Goal: Transaction & Acquisition: Purchase product/service

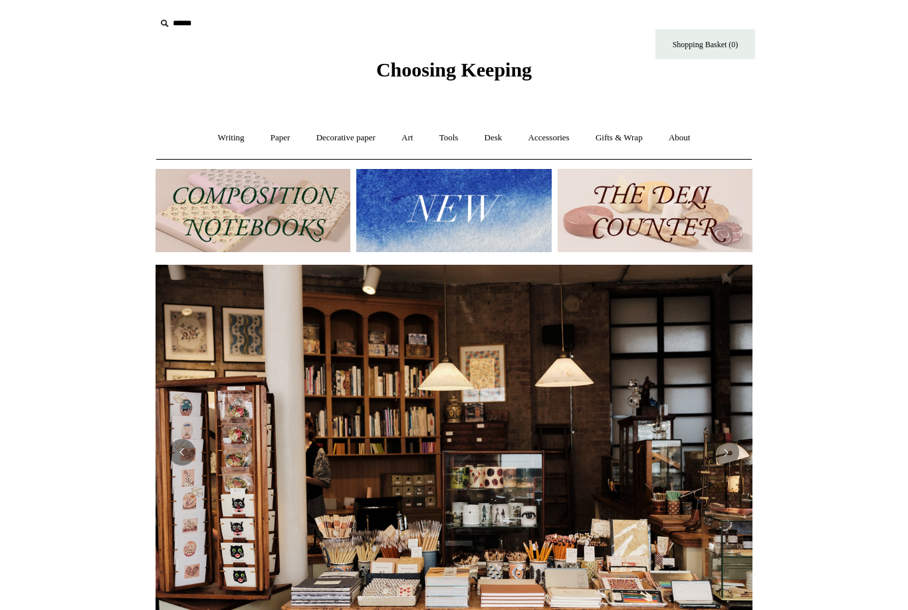
click at [231, 137] on link "Writing +" at bounding box center [231, 137] width 51 height 35
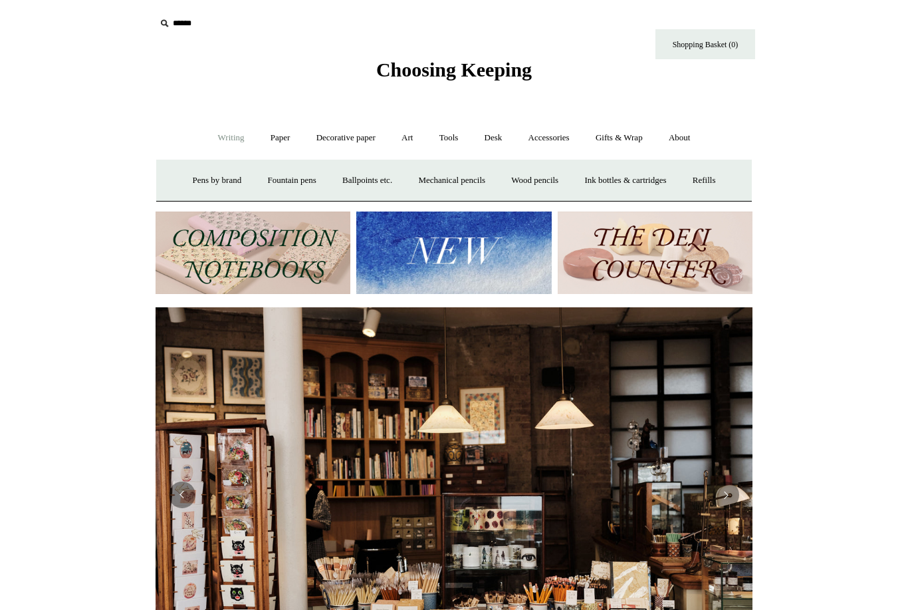
click at [290, 192] on link "Fountain pens +" at bounding box center [291, 180] width 72 height 35
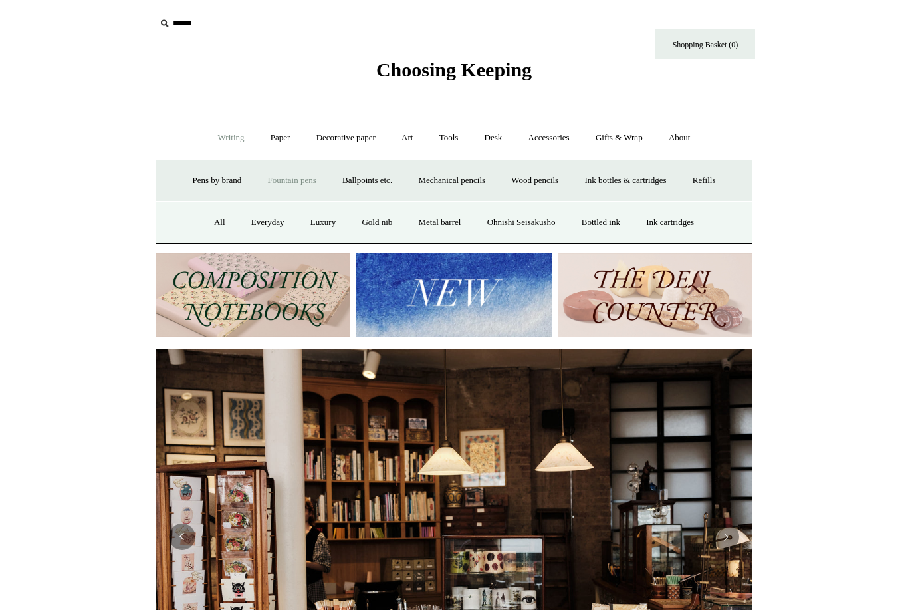
click at [207, 228] on link "All" at bounding box center [219, 222] width 35 height 35
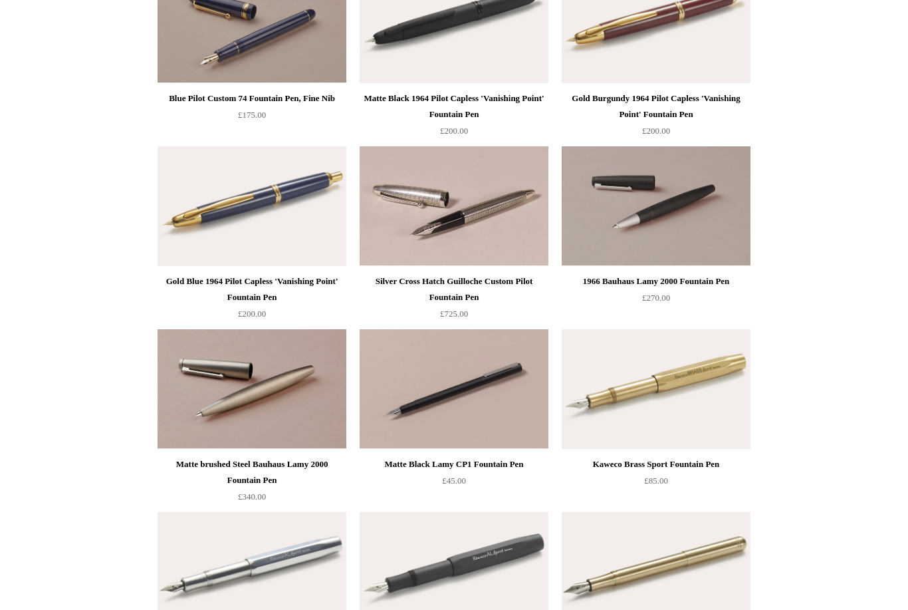
scroll to position [1671, 0]
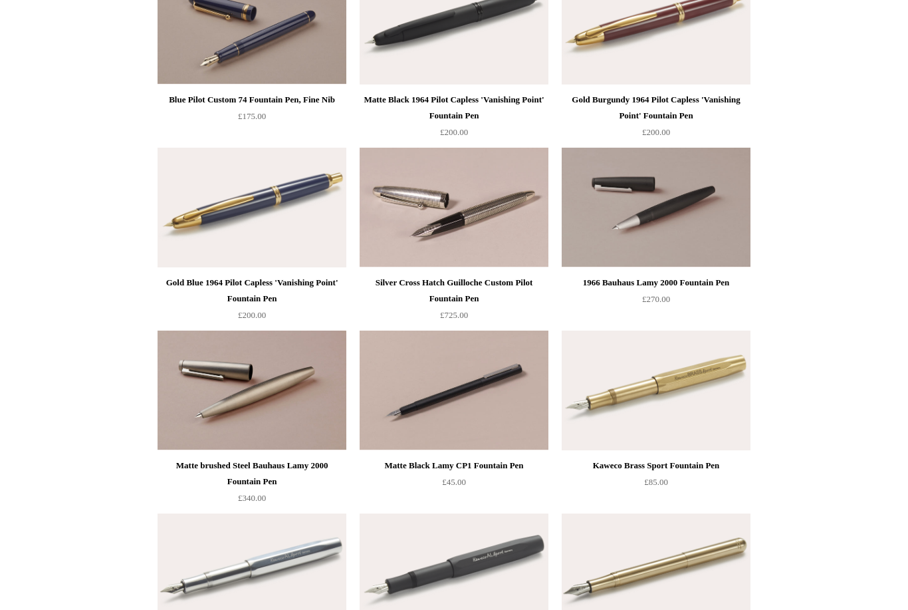
click at [479, 449] on img at bounding box center [454, 390] width 189 height 120
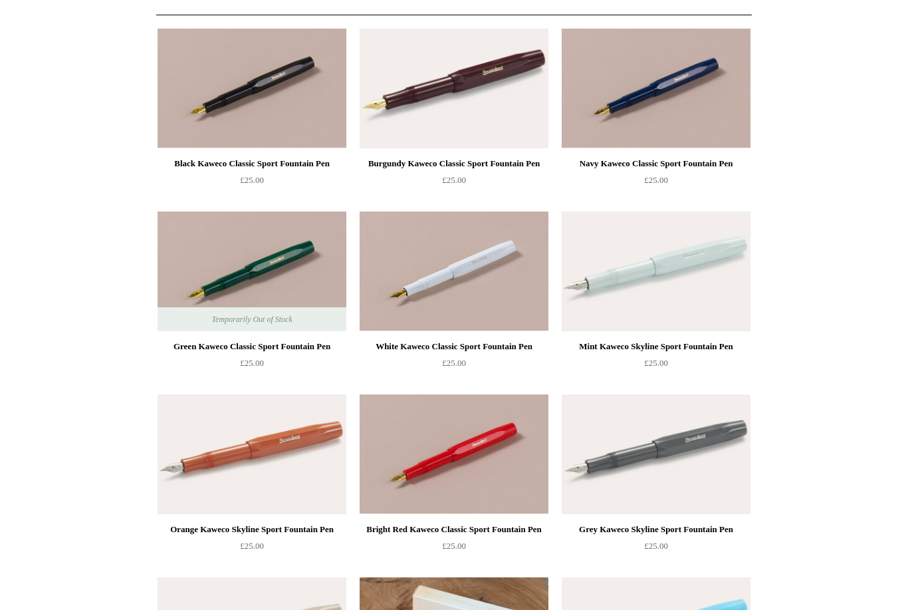
scroll to position [0, 0]
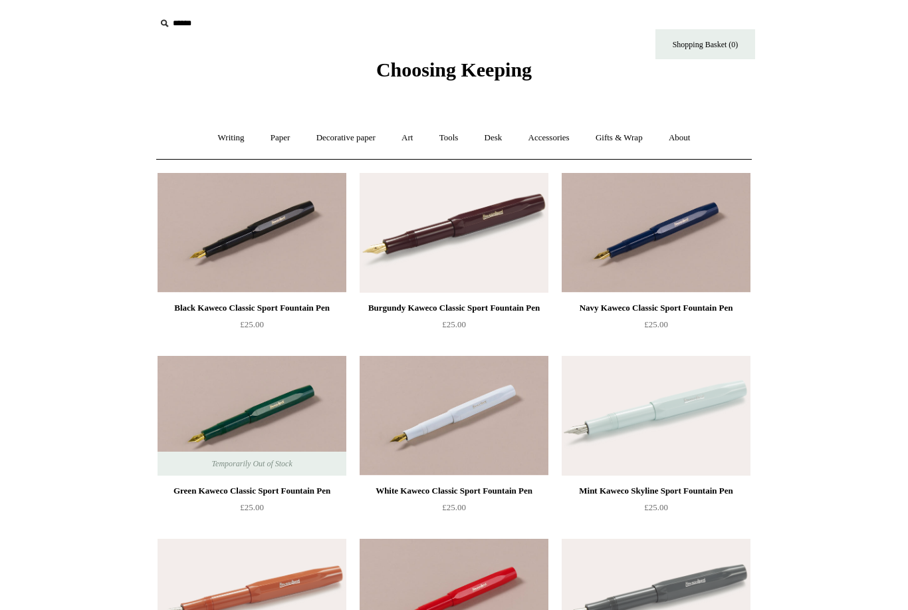
click at [212, 125] on link "Writing +" at bounding box center [231, 137] width 51 height 35
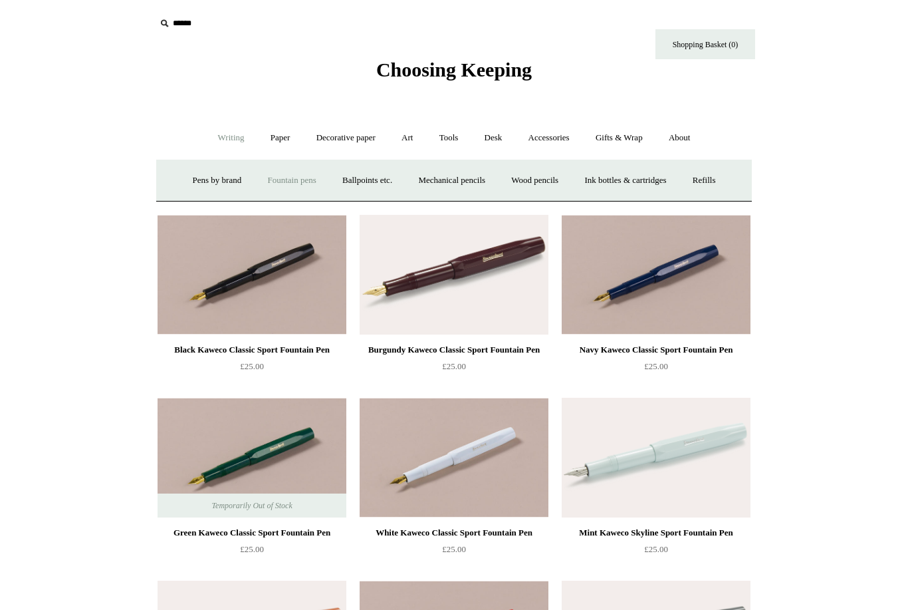
click at [291, 191] on link "Fountain pens +" at bounding box center [291, 180] width 72 height 35
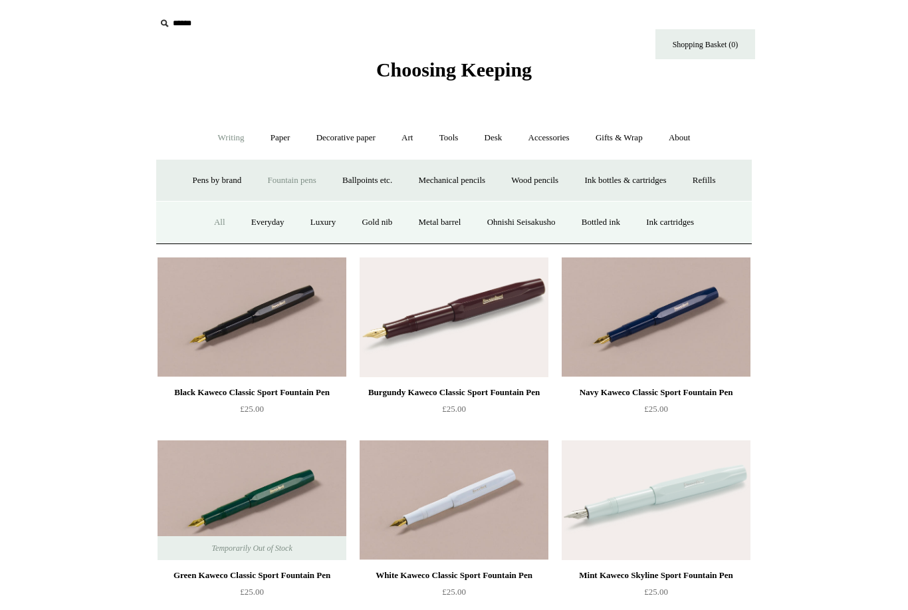
click at [206, 218] on link "All" at bounding box center [219, 222] width 35 height 35
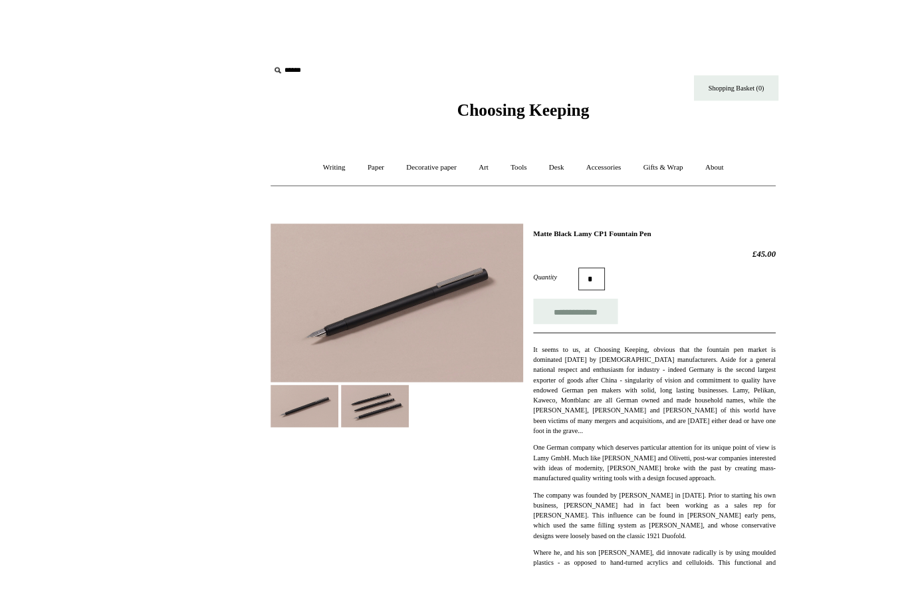
scroll to position [23, 0]
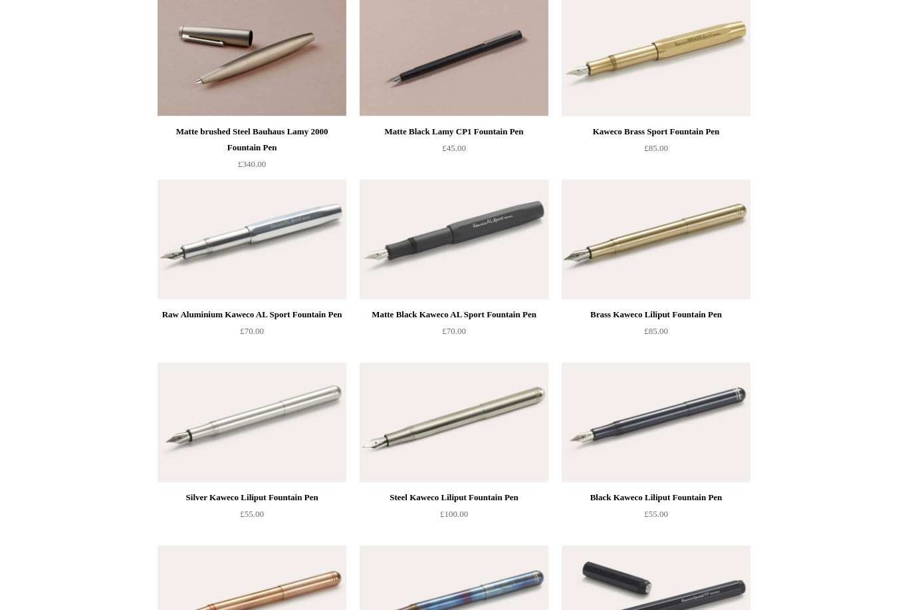
scroll to position [2001, 0]
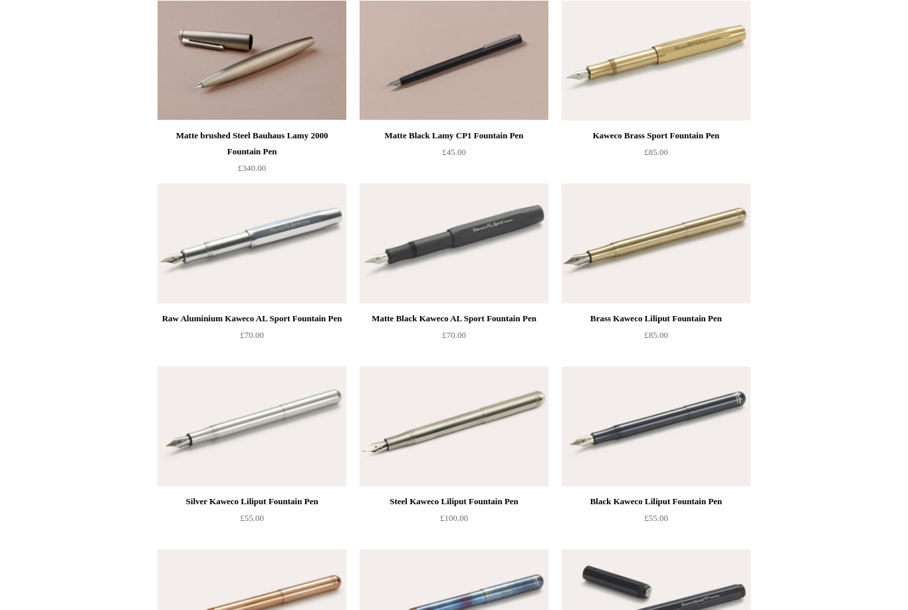
click at [276, 326] on div "Raw Aluminium Kaweco AL Sport Fountain Pen" at bounding box center [252, 319] width 182 height 16
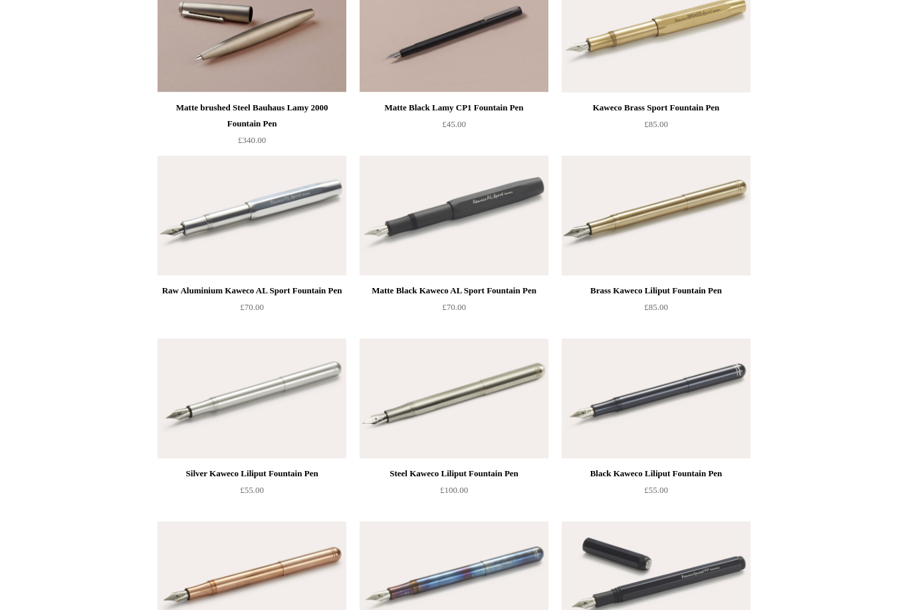
scroll to position [2029, 0]
click at [277, 470] on div "Silver Kaweco Liliput Fountain Pen" at bounding box center [252, 473] width 182 height 16
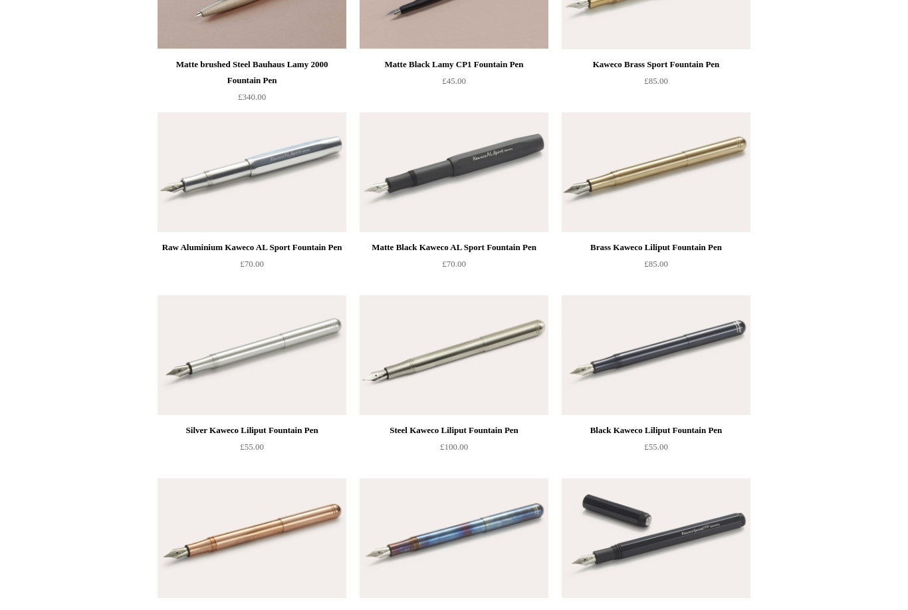
click at [265, 249] on div "Raw Aluminium Kaweco AL Sport Fountain Pen" at bounding box center [252, 247] width 182 height 16
click at [291, 434] on div "Silver Kaweco Liliput Fountain Pen" at bounding box center [252, 430] width 182 height 16
click at [281, 254] on div "Raw Aluminium Kaweco AL Sport Fountain Pen" at bounding box center [252, 247] width 182 height 16
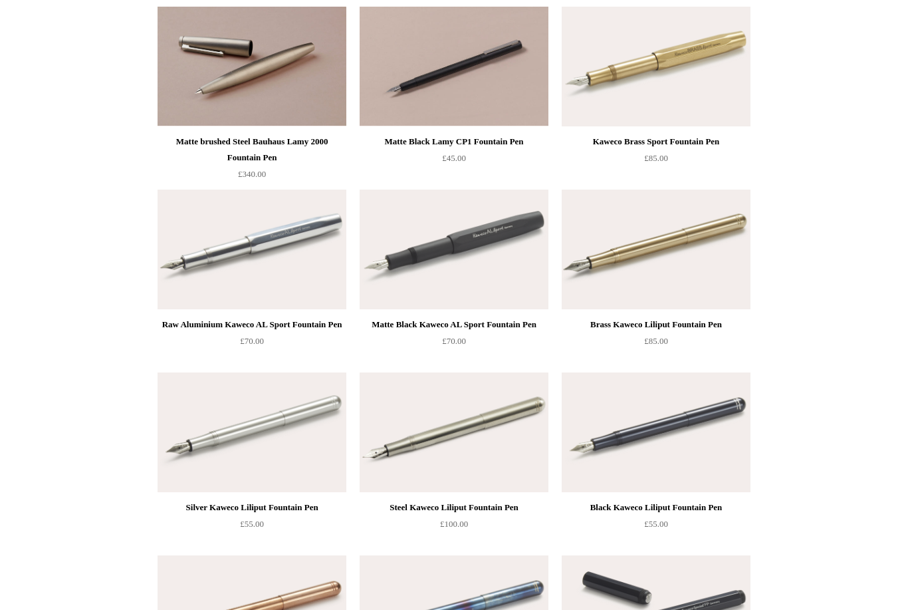
scroll to position [1994, 0]
click at [278, 501] on div "Silver Kaweco Liliput Fountain Pen" at bounding box center [252, 508] width 182 height 16
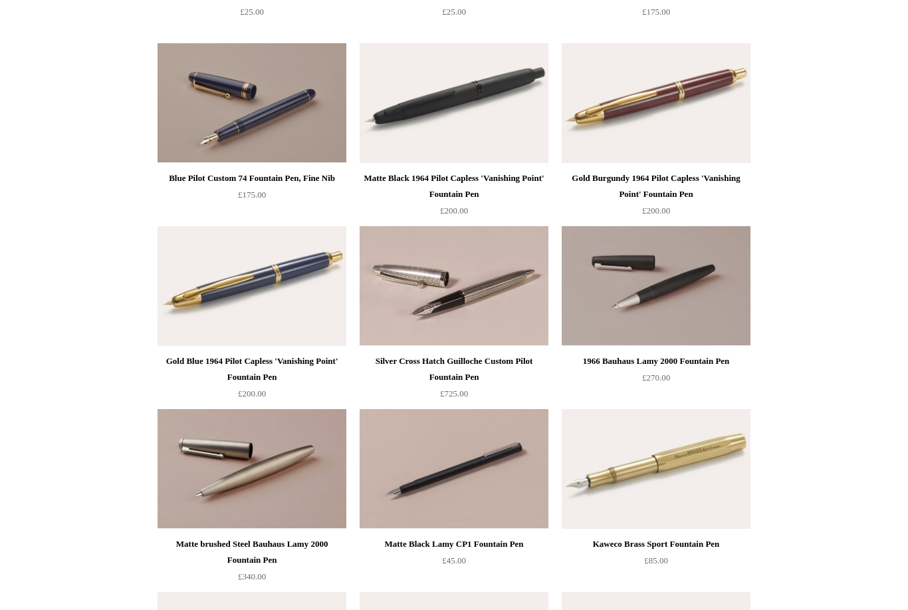
scroll to position [1596, 0]
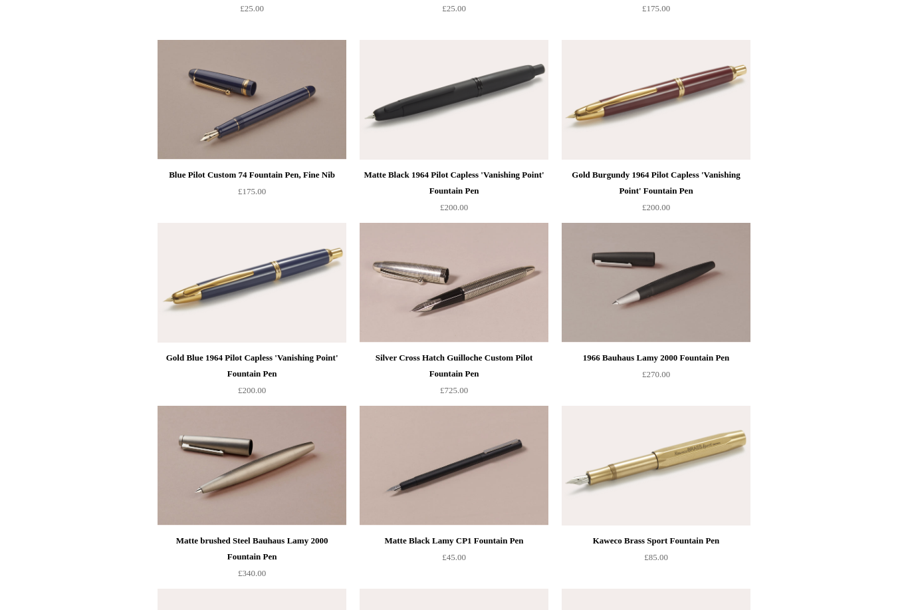
click at [441, 549] on div "Matte Black Lamy CP1 Fountain Pen £45.00" at bounding box center [454, 549] width 189 height 33
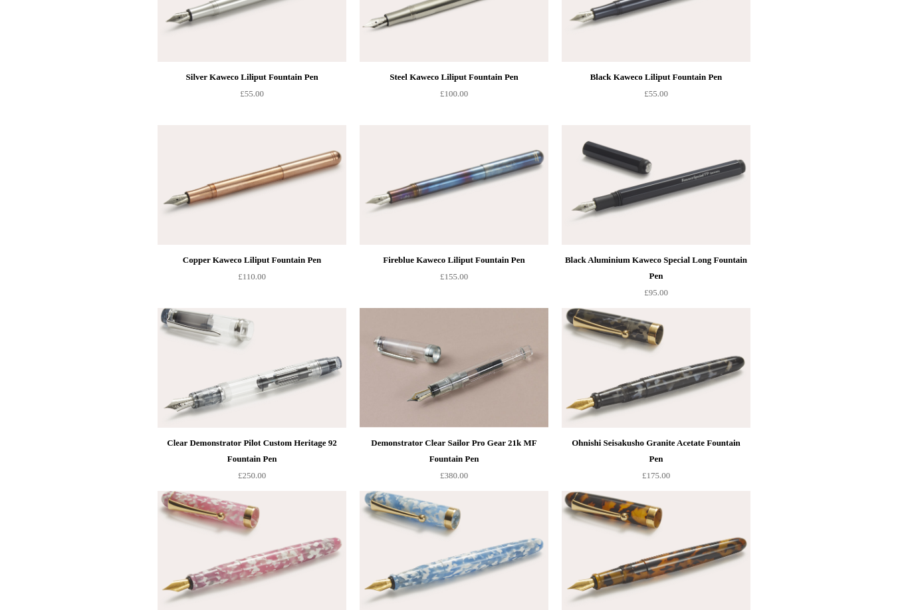
scroll to position [2425, 0]
click at [461, 458] on div "Demonstrator Clear Sailor Pro Gear 21k MF Fountain Pen" at bounding box center [454, 451] width 182 height 32
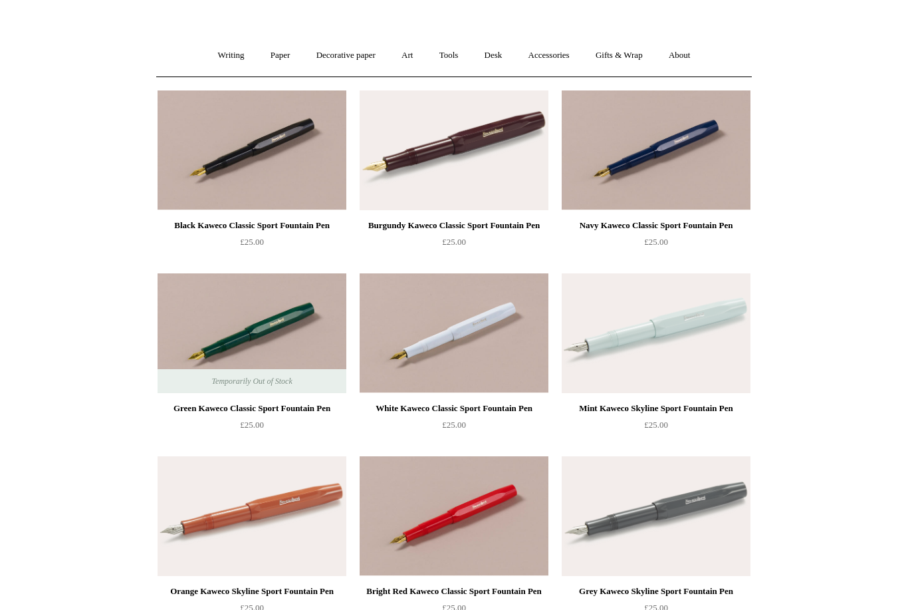
scroll to position [0, 0]
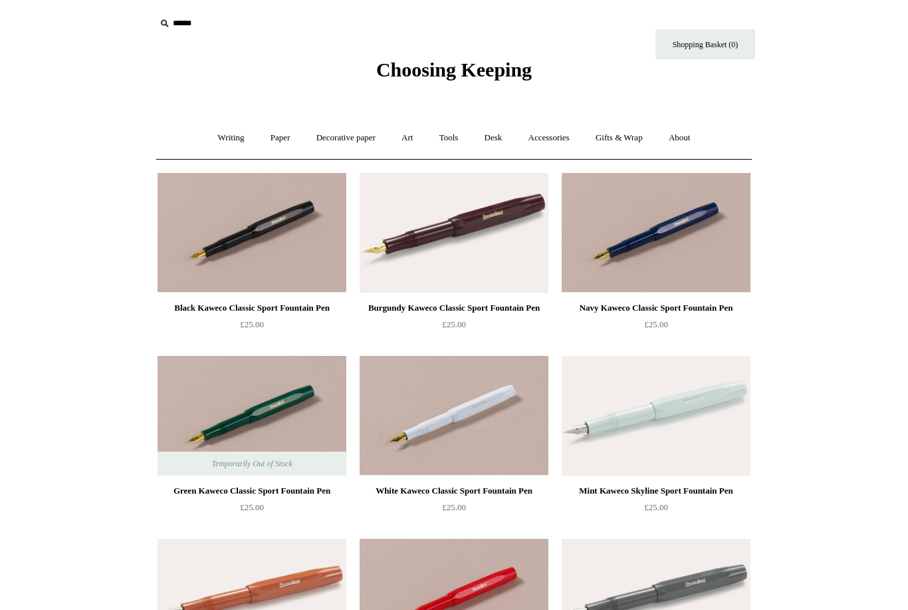
click at [188, 29] on input "text" at bounding box center [238, 23] width 164 height 25
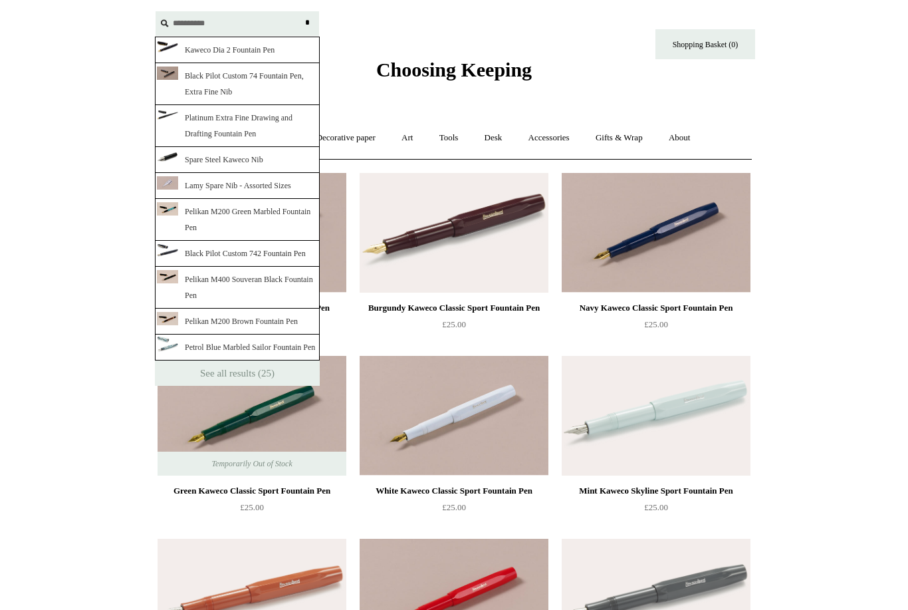
type input "**********"
click at [307, 23] on input "*" at bounding box center [307, 22] width 13 height 23
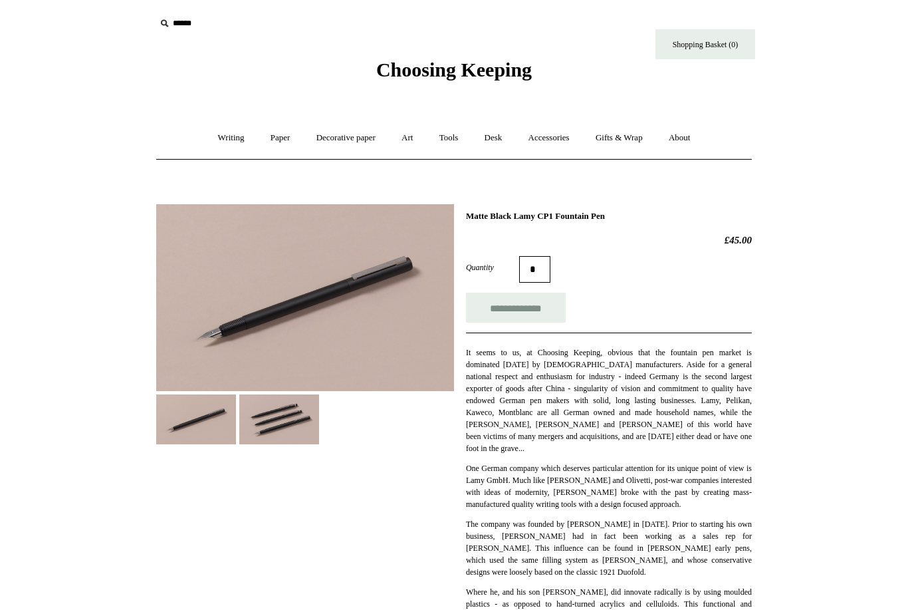
click at [292, 345] on img at bounding box center [305, 297] width 298 height 187
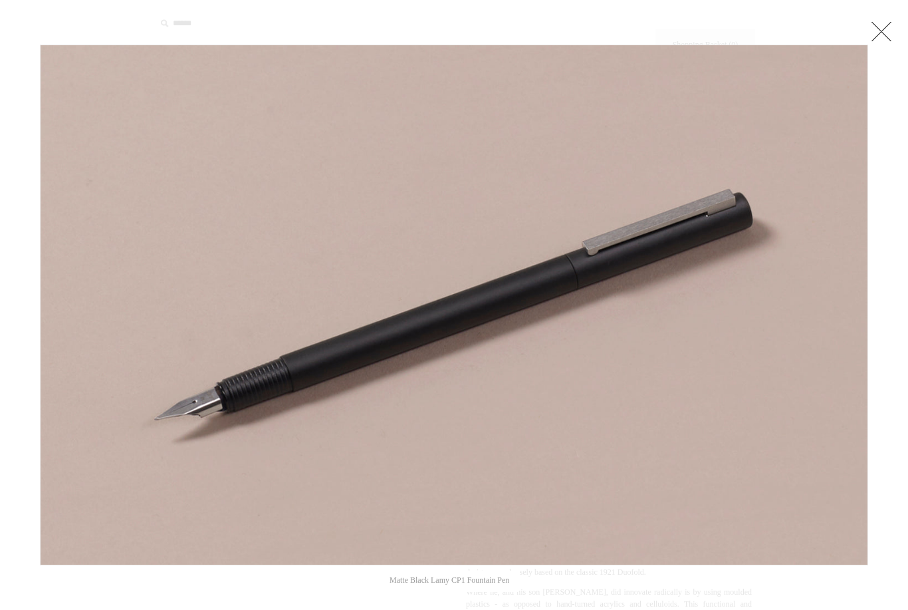
click at [872, 44] on link at bounding box center [881, 31] width 27 height 27
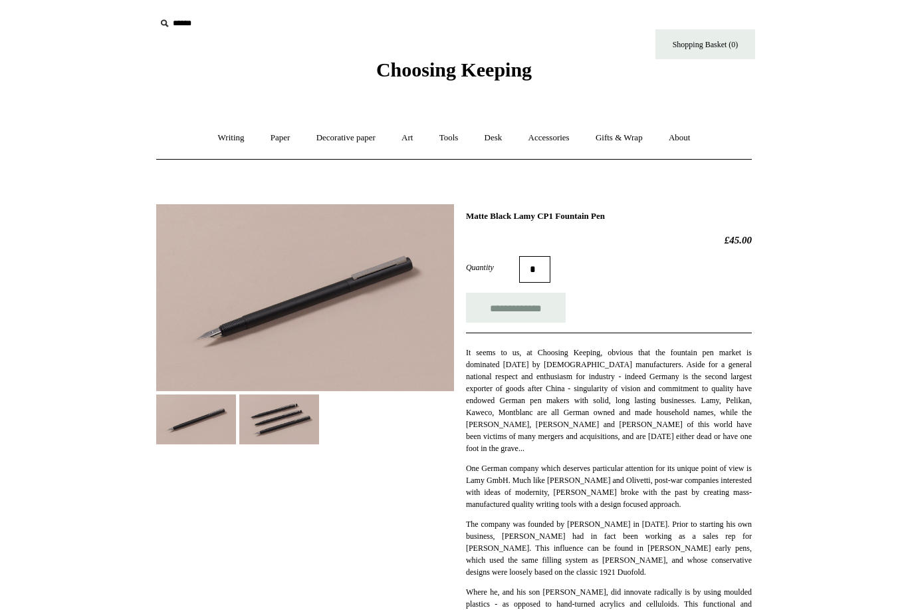
click at [285, 422] on img at bounding box center [279, 419] width 80 height 50
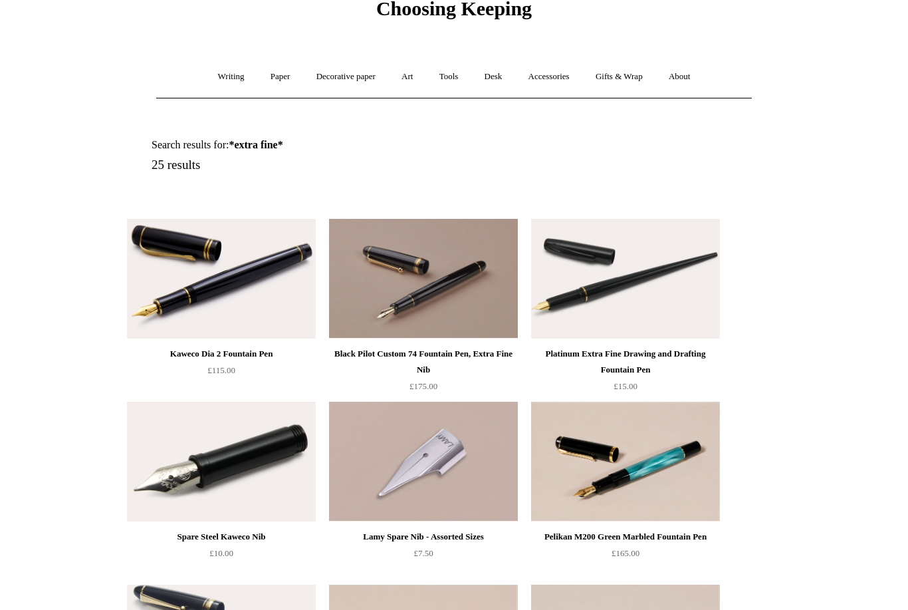
scroll to position [61, 0]
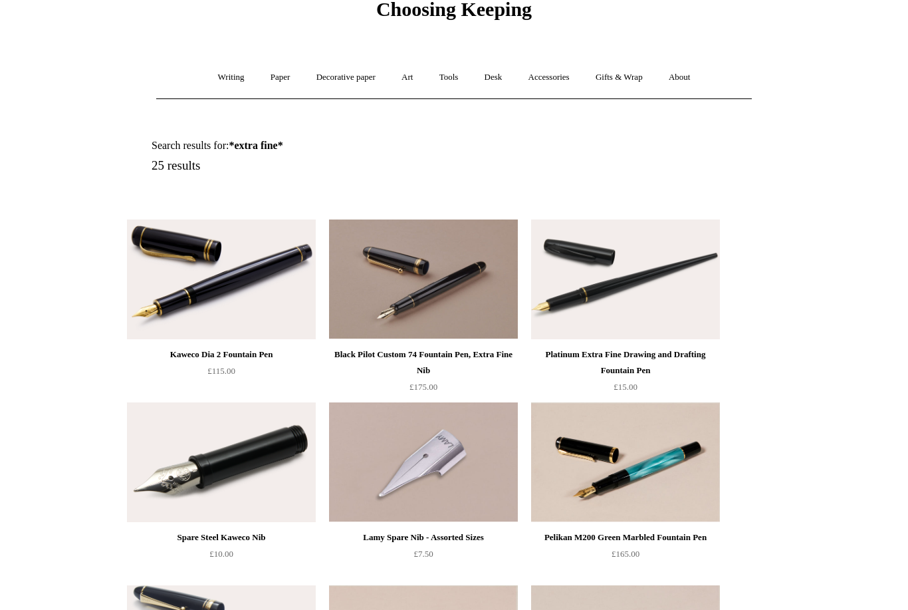
click at [232, 337] on img at bounding box center [221, 279] width 189 height 120
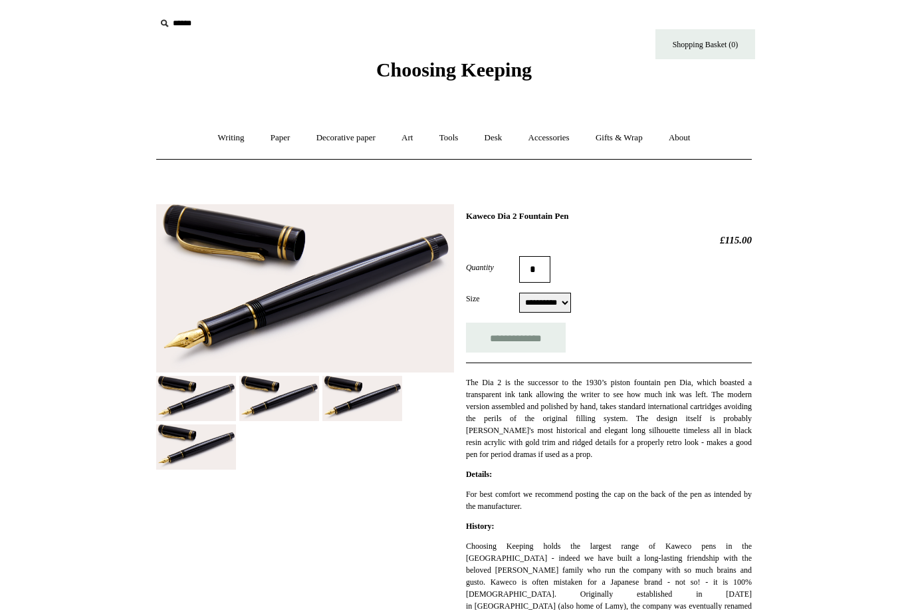
click at [230, 140] on link "Writing +" at bounding box center [231, 137] width 51 height 35
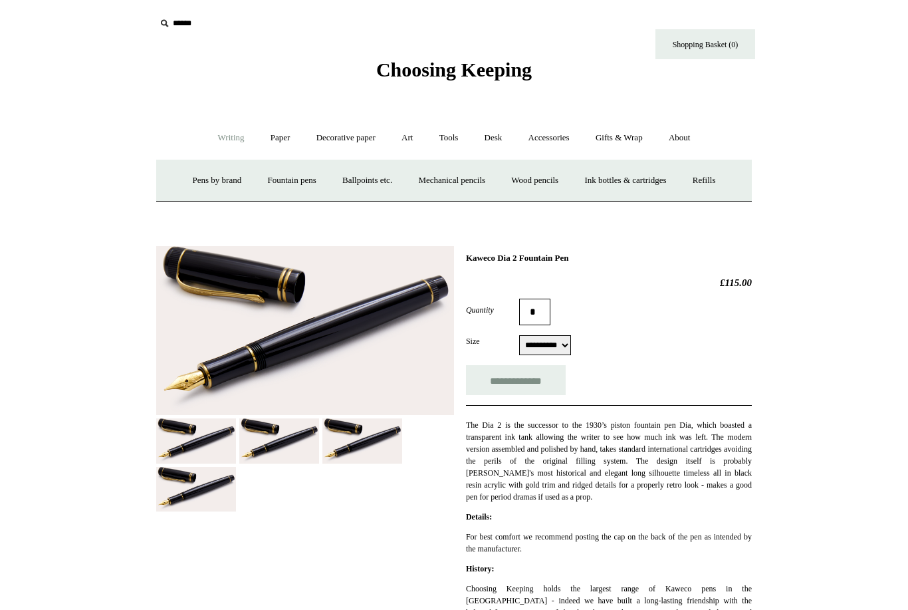
click at [289, 193] on link "Fountain pens +" at bounding box center [291, 180] width 72 height 35
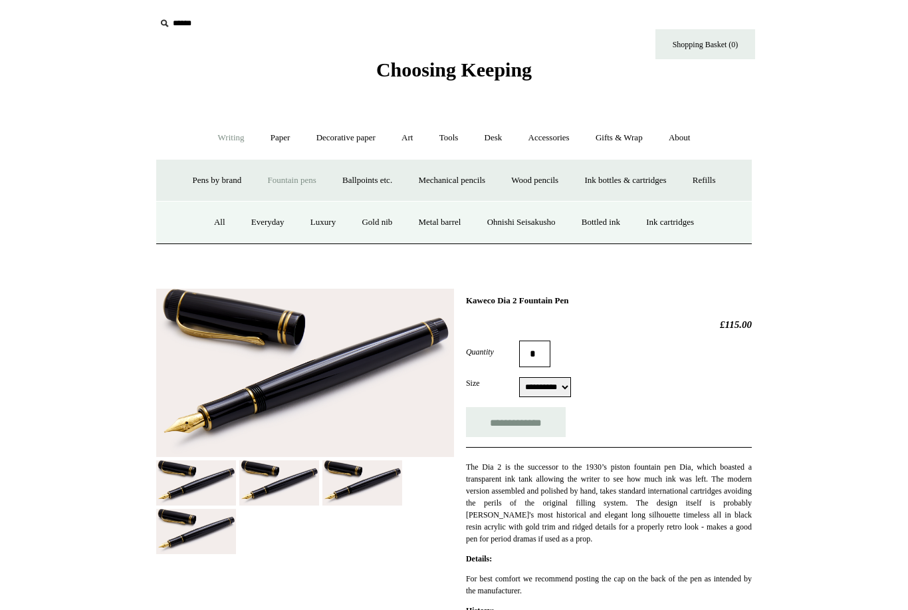
click at [251, 228] on link "Everyday" at bounding box center [267, 222] width 57 height 35
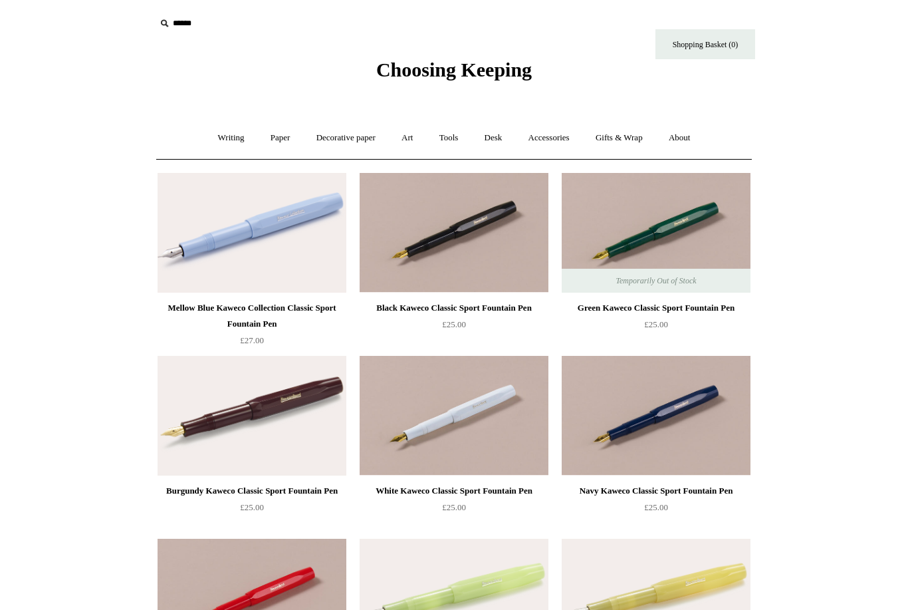
click at [219, 132] on link "Writing +" at bounding box center [231, 137] width 51 height 35
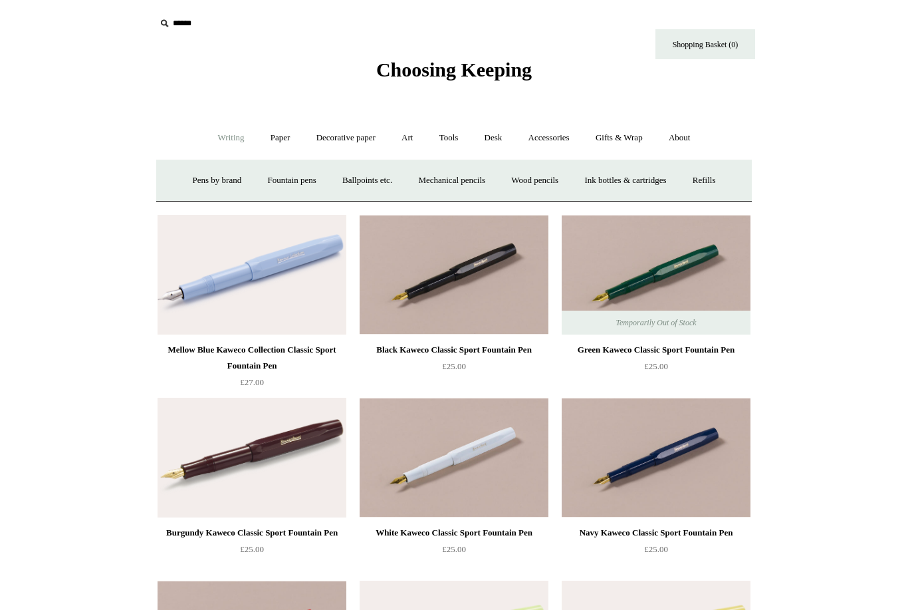
click at [303, 188] on link "Fountain pens +" at bounding box center [291, 180] width 72 height 35
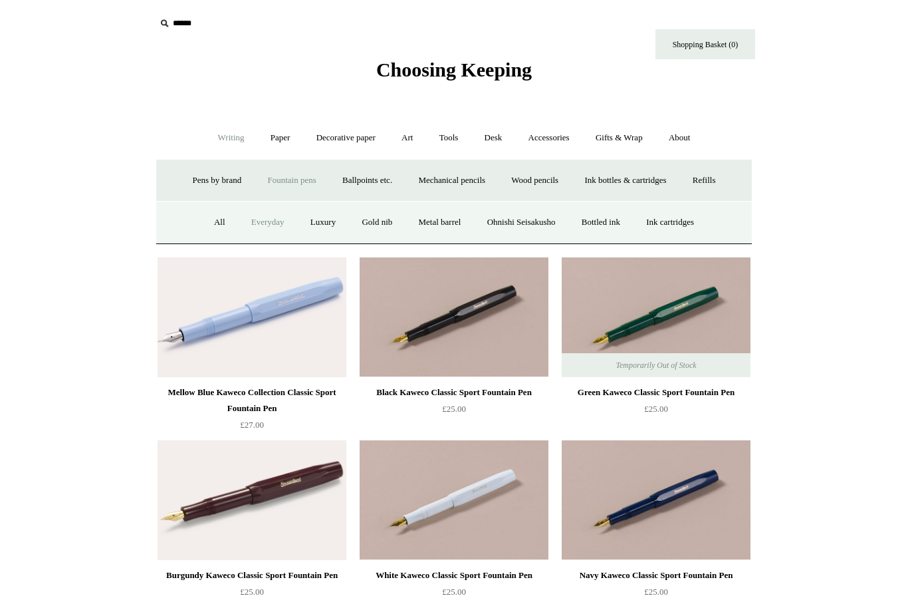
click at [260, 228] on link "Everyday" at bounding box center [267, 222] width 57 height 35
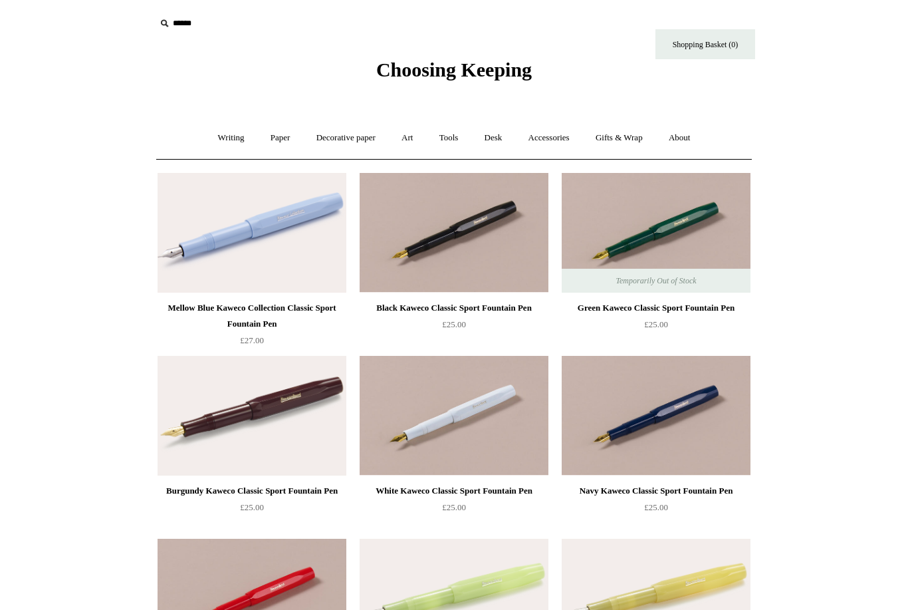
click at [219, 139] on link "Writing +" at bounding box center [231, 137] width 51 height 35
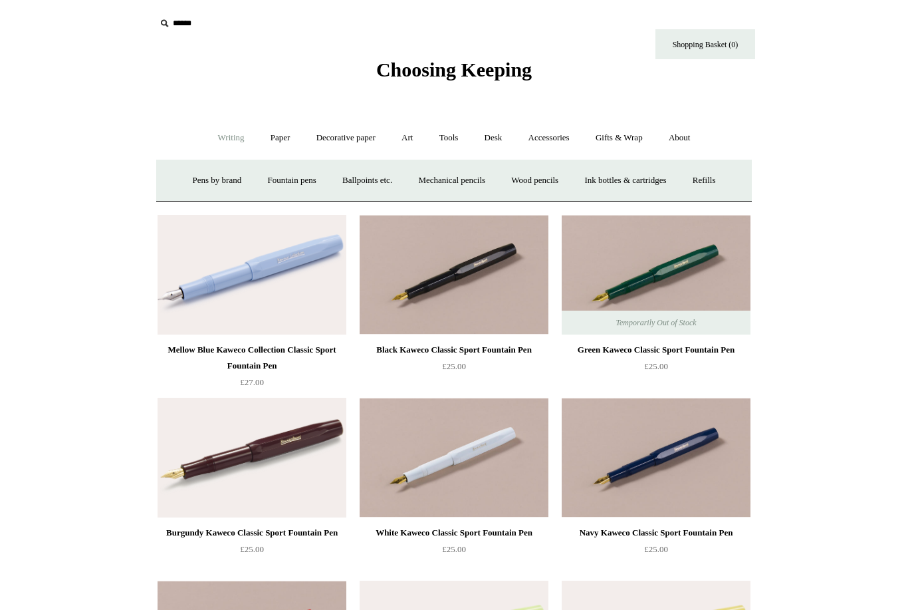
click at [219, 180] on link "Pens by brand +" at bounding box center [217, 180] width 73 height 35
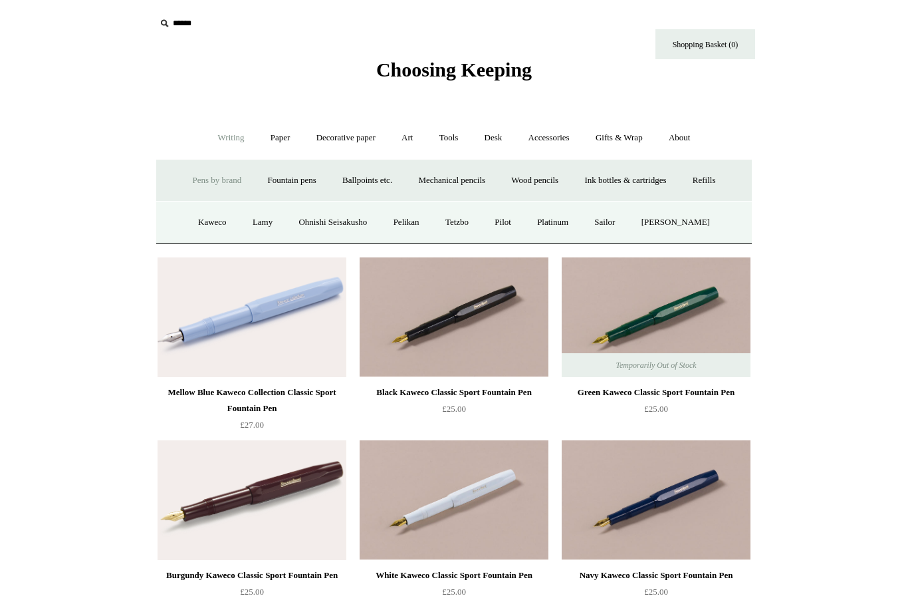
click at [285, 183] on link "Fountain pens +" at bounding box center [291, 180] width 72 height 35
click at [261, 226] on link "Everyday" at bounding box center [267, 222] width 57 height 35
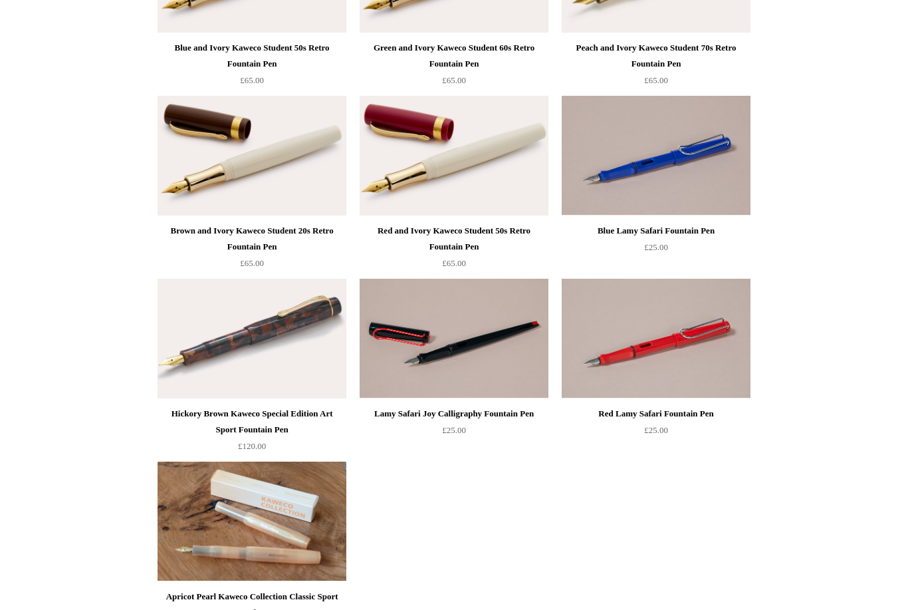
scroll to position [1174, 0]
click at [287, 413] on div "Hickory Brown Kaweco Special Edition Art Sport Fountain Pen" at bounding box center [252, 422] width 182 height 32
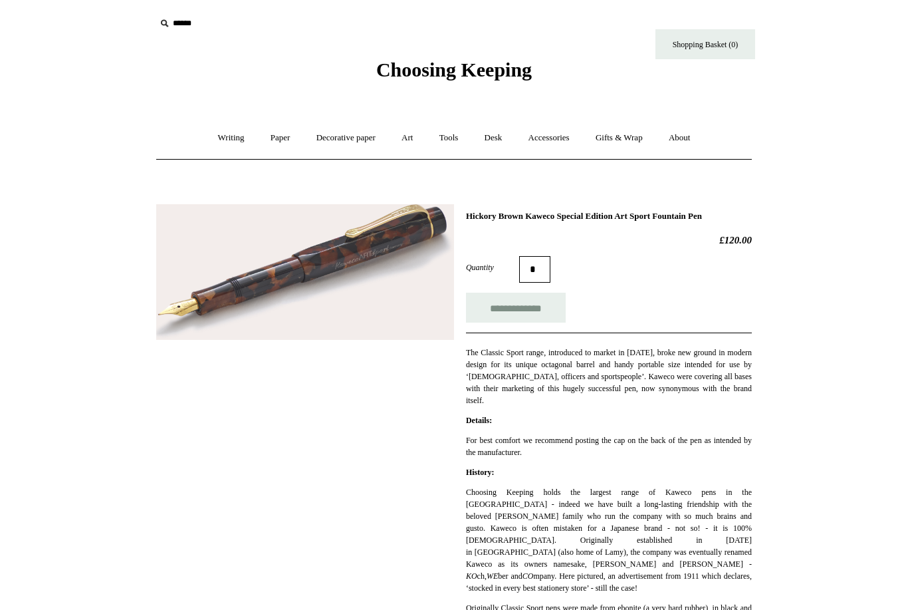
click at [187, 29] on input "text" at bounding box center [238, 23] width 164 height 25
type input "******"
click at [307, 23] on input "*" at bounding box center [307, 22] width 13 height 23
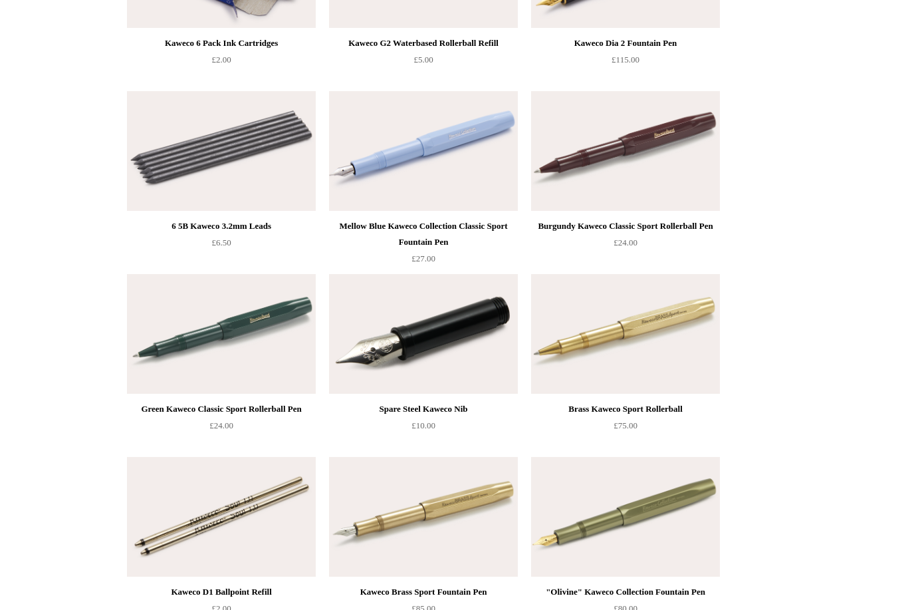
scroll to position [374, 0]
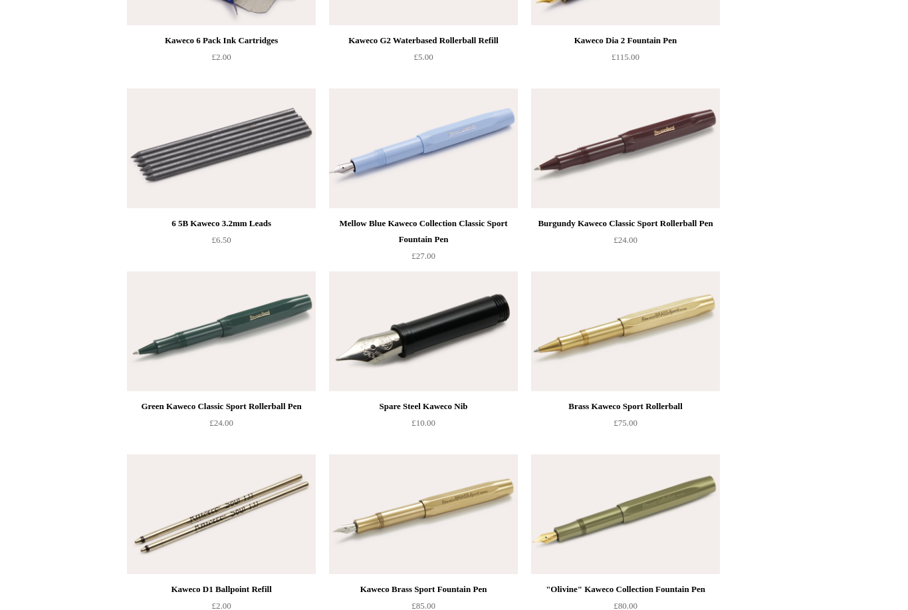
click at [422, 403] on div "Spare Steel Kaweco Nib" at bounding box center [423, 407] width 182 height 16
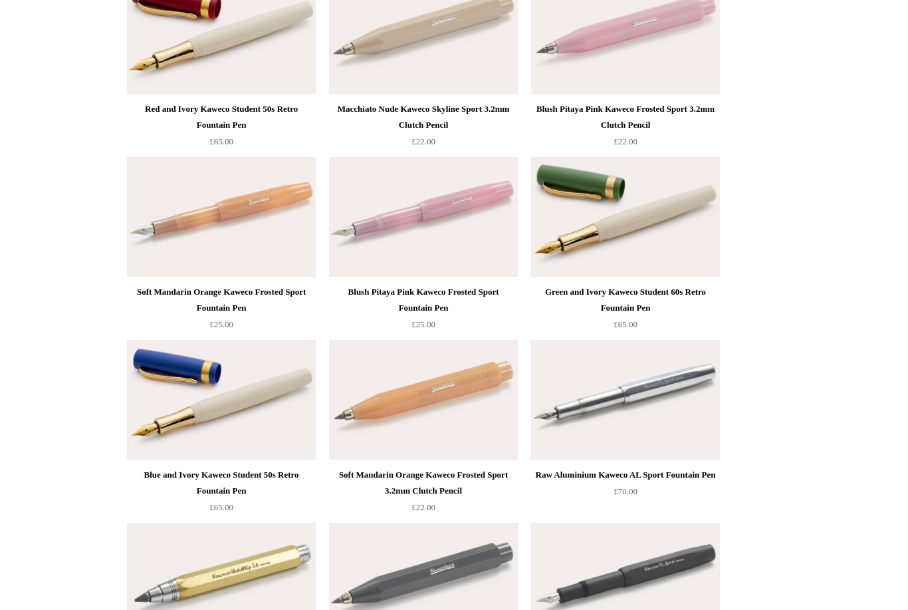
scroll to position [6335, 0]
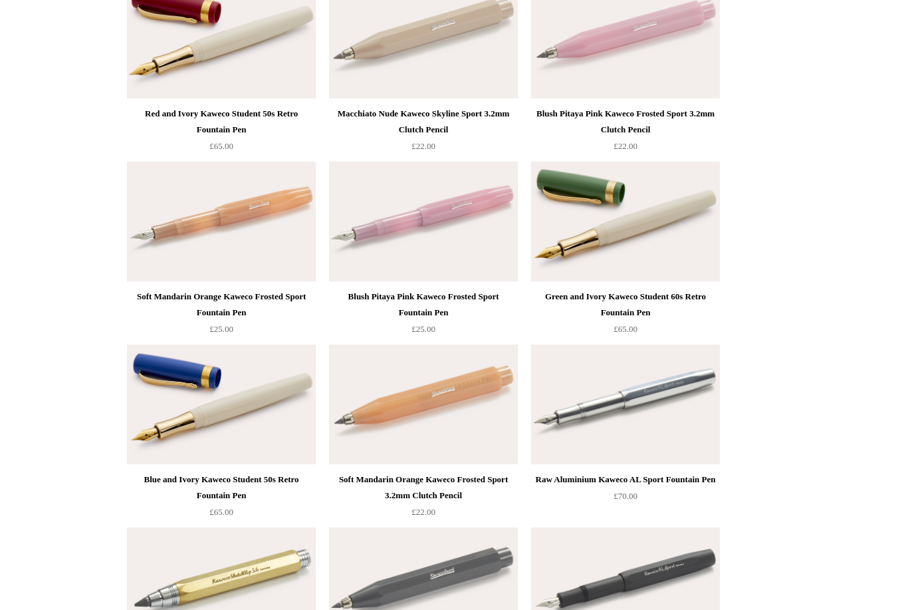
click at [669, 293] on div "Green and Ivory Kaweco Student 60s Retro Fountain Pen" at bounding box center [626, 305] width 182 height 32
click at [638, 476] on div "Raw Aluminium Kaweco AL Sport Fountain Pen" at bounding box center [626, 479] width 182 height 16
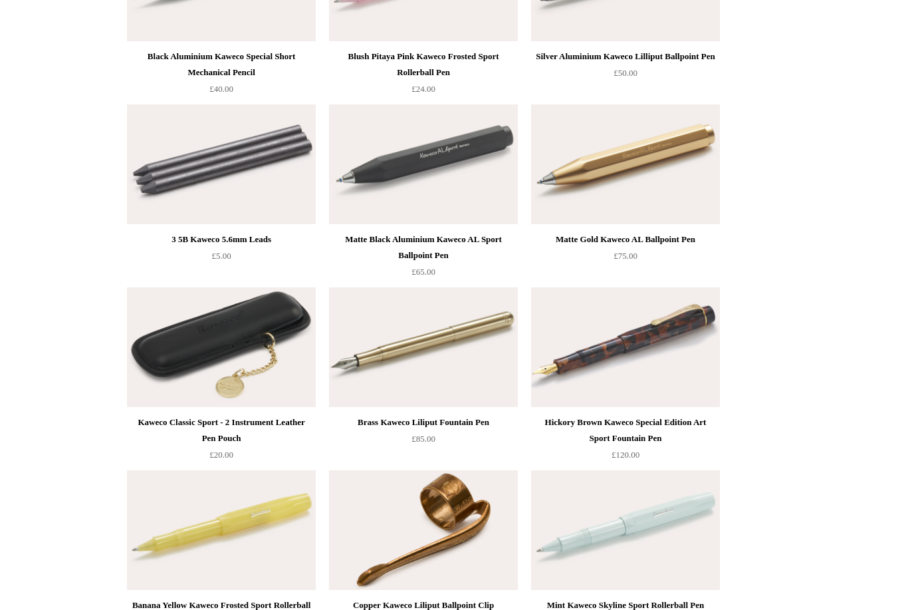
scroll to position [3584, 0]
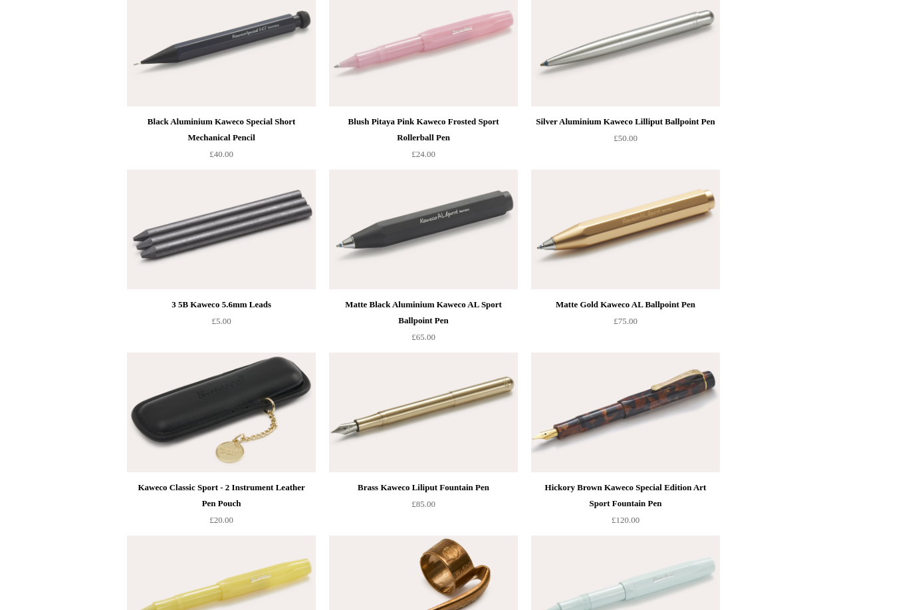
click at [658, 489] on div "Hickory Brown Kaweco Special Edition Art Sport Fountain Pen" at bounding box center [626, 495] width 182 height 32
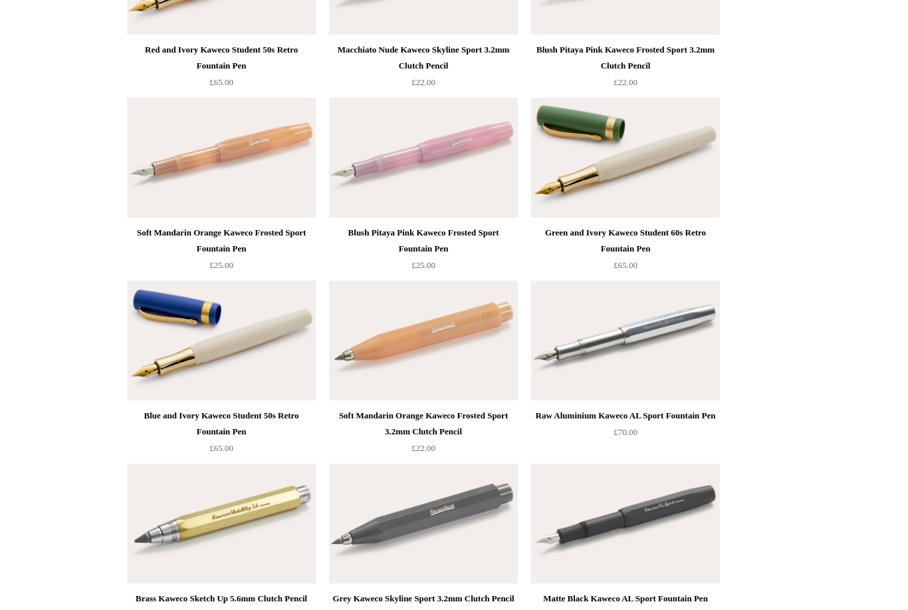
scroll to position [6399, 0]
click at [666, 413] on div "Raw Aluminium Kaweco AL Sport Fountain Pen" at bounding box center [626, 416] width 182 height 16
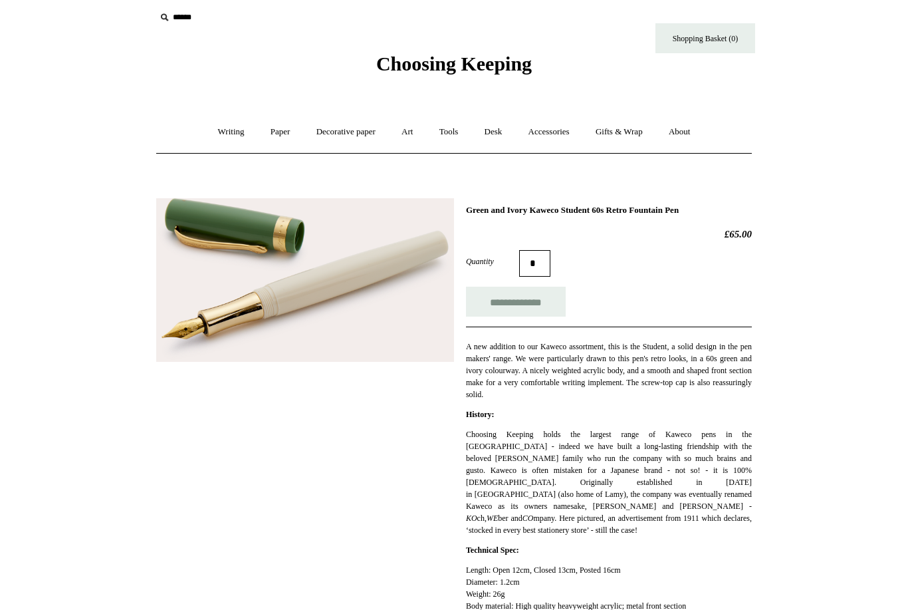
scroll to position [23, 0]
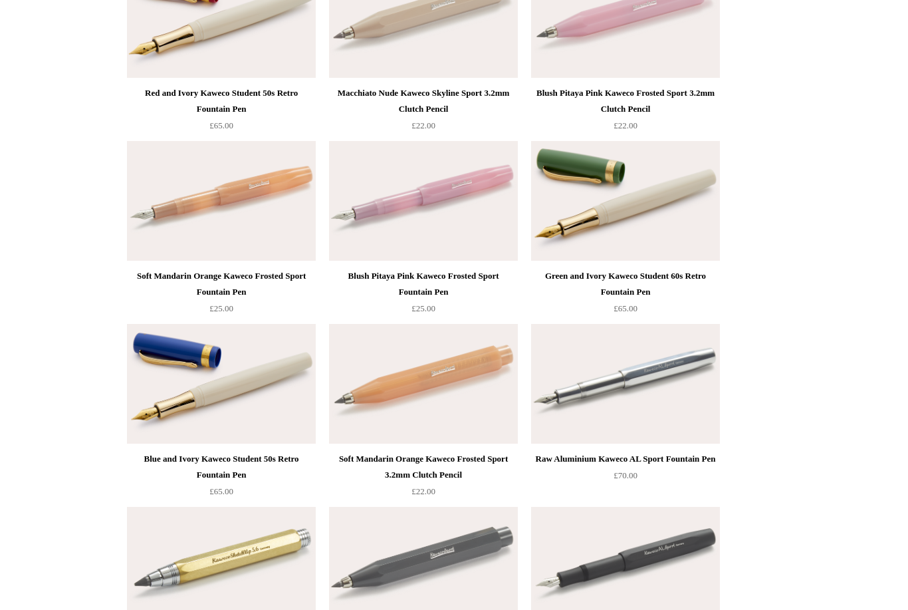
scroll to position [6337, 0]
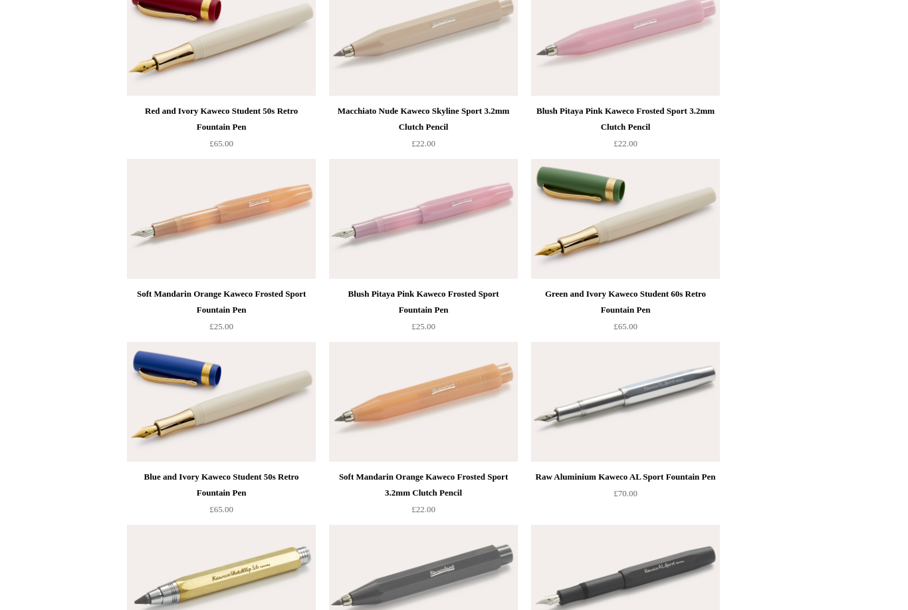
click at [650, 477] on div "Raw Aluminium Kaweco AL Sport Fountain Pen" at bounding box center [626, 477] width 182 height 16
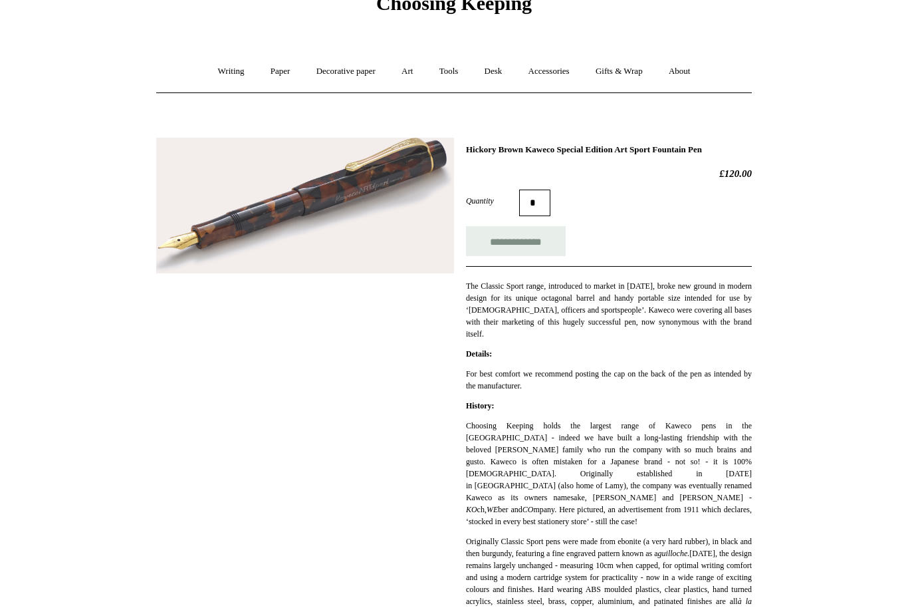
click at [505, 247] on input "**********" at bounding box center [516, 242] width 100 height 30
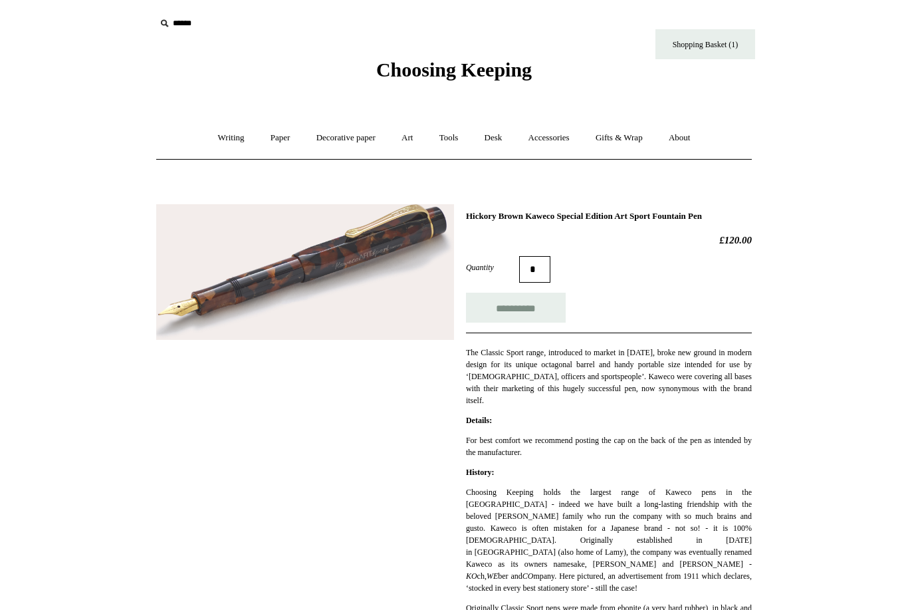
click at [699, 50] on link "Shopping Basket (1)" at bounding box center [706, 44] width 100 height 30
type input "**********"
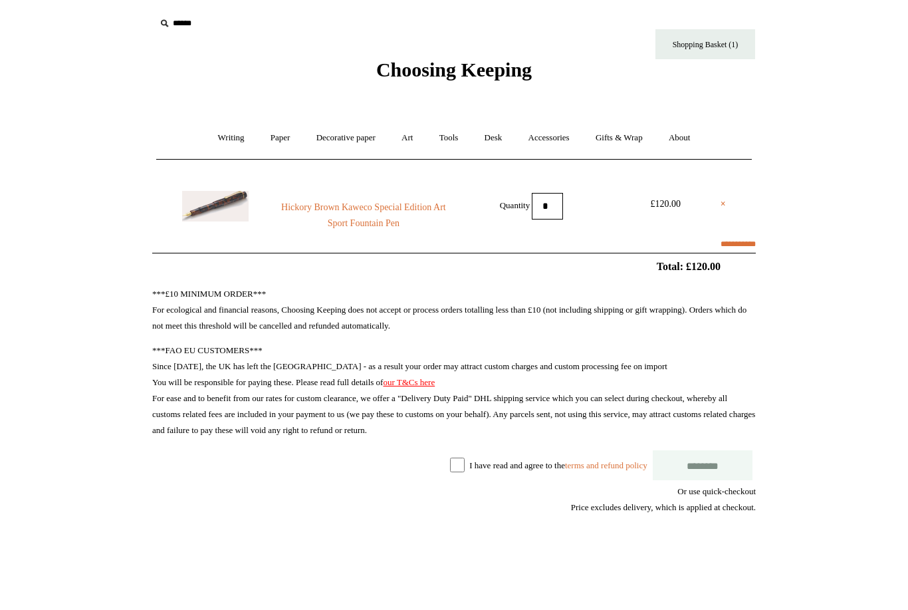
click at [721, 206] on link "×" at bounding box center [723, 204] width 5 height 16
select select "**********"
type input "********"
select select "*******"
